Goal: Information Seeking & Learning: Learn about a topic

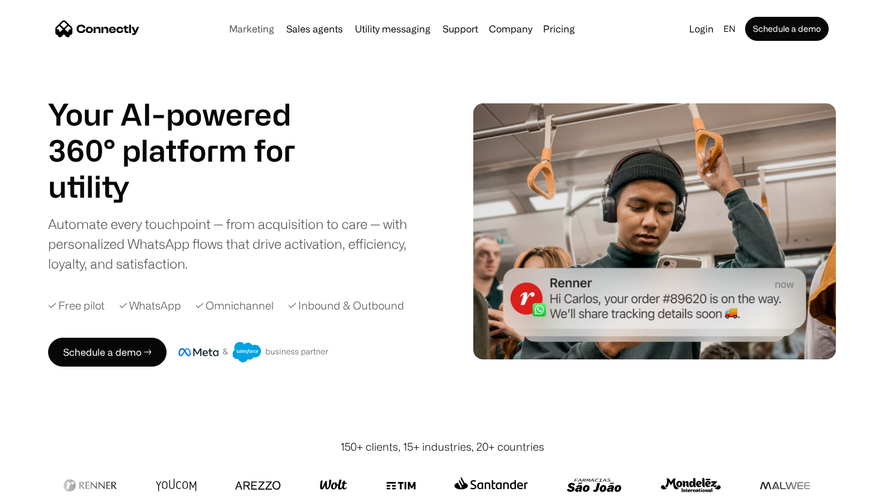
click at [267, 29] on link "Marketing" at bounding box center [251, 29] width 55 height 10
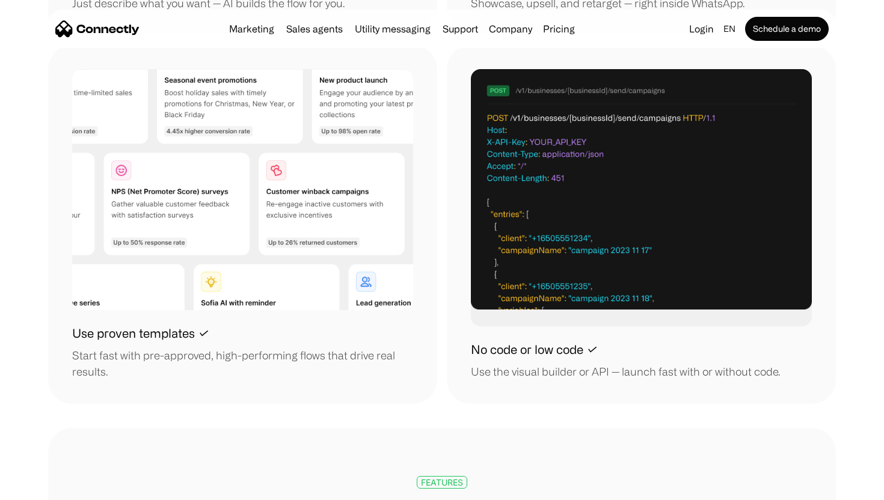
scroll to position [1537, 0]
